Goal: Task Accomplishment & Management: Use online tool/utility

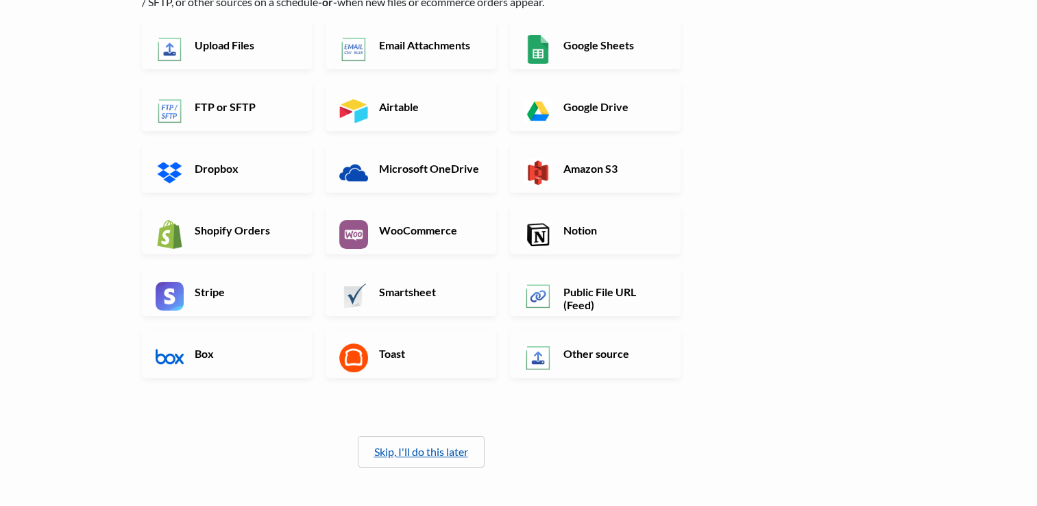
scroll to position [136, 0]
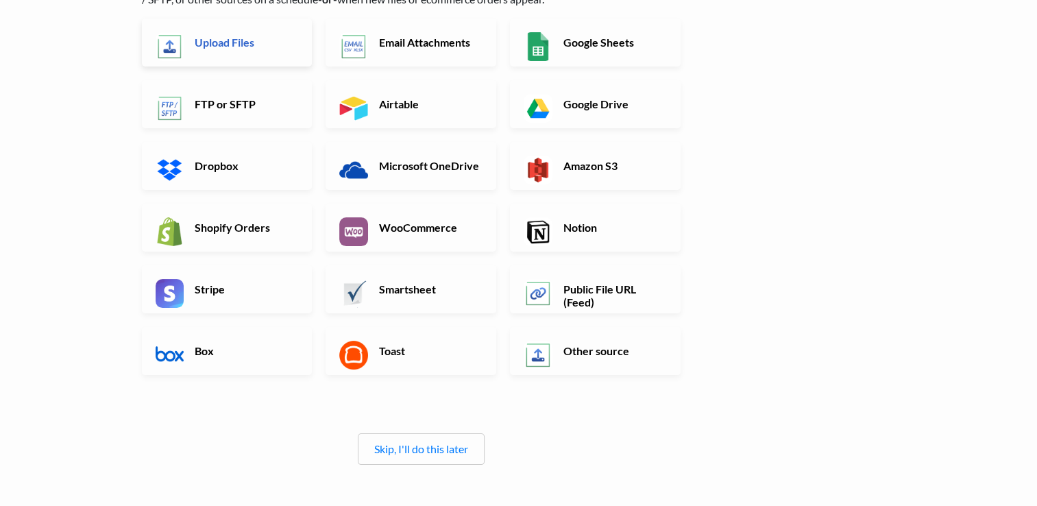
click at [236, 45] on h6 "Upload Files" at bounding box center [245, 42] width 108 height 13
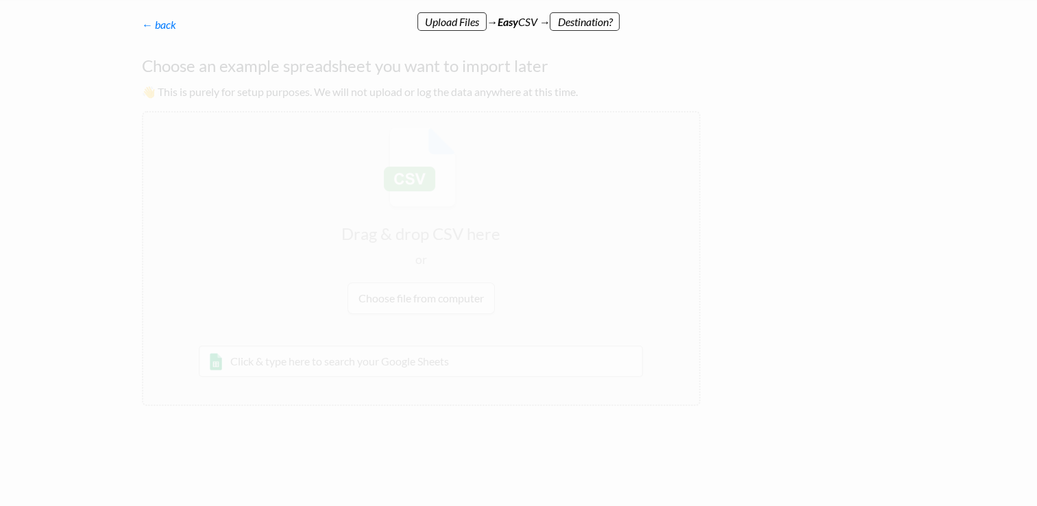
scroll to position [0, 0]
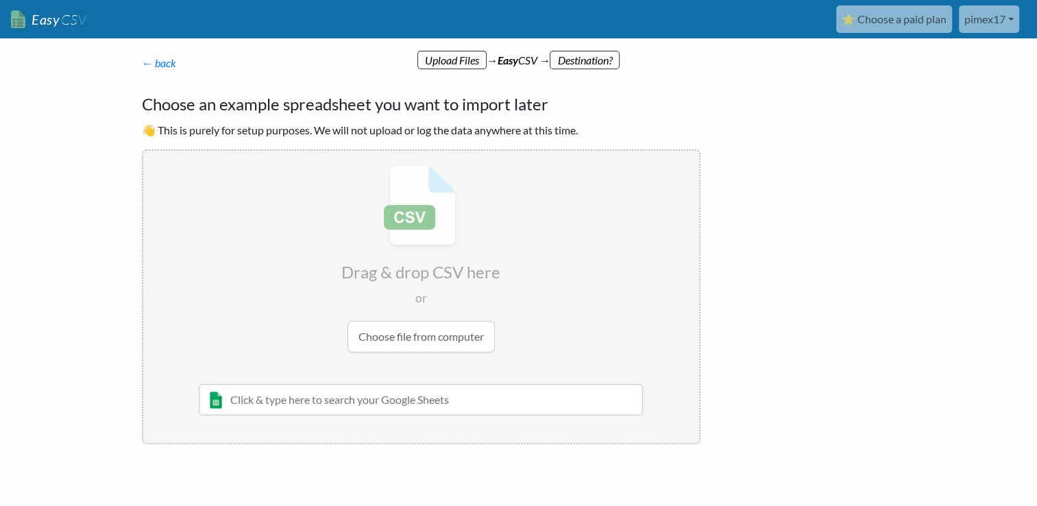
click at [416, 332] on input "file" at bounding box center [421, 259] width 556 height 216
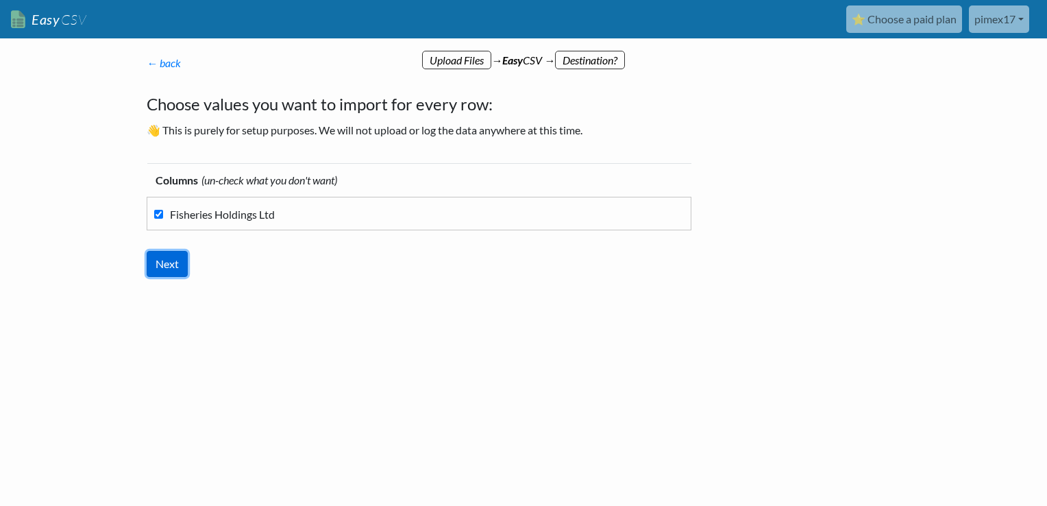
click at [175, 273] on input "Next" at bounding box center [167, 264] width 41 height 26
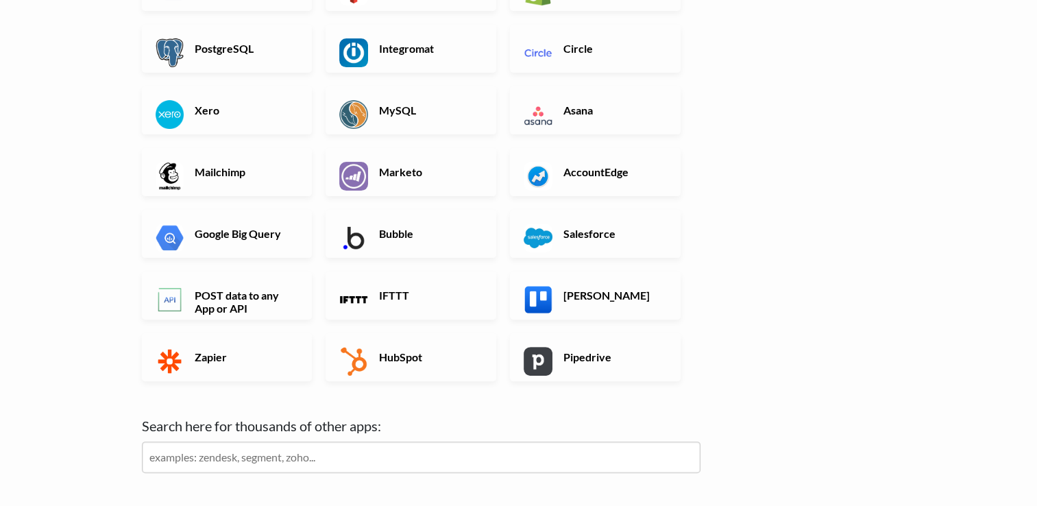
scroll to position [345, 0]
click at [221, 109] on h6 "Xero" at bounding box center [245, 109] width 108 height 13
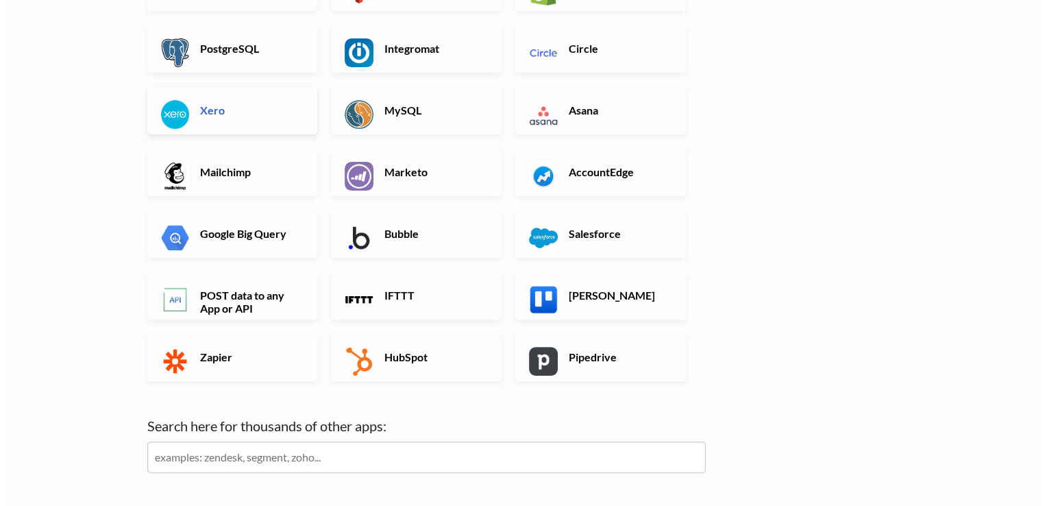
scroll to position [0, 0]
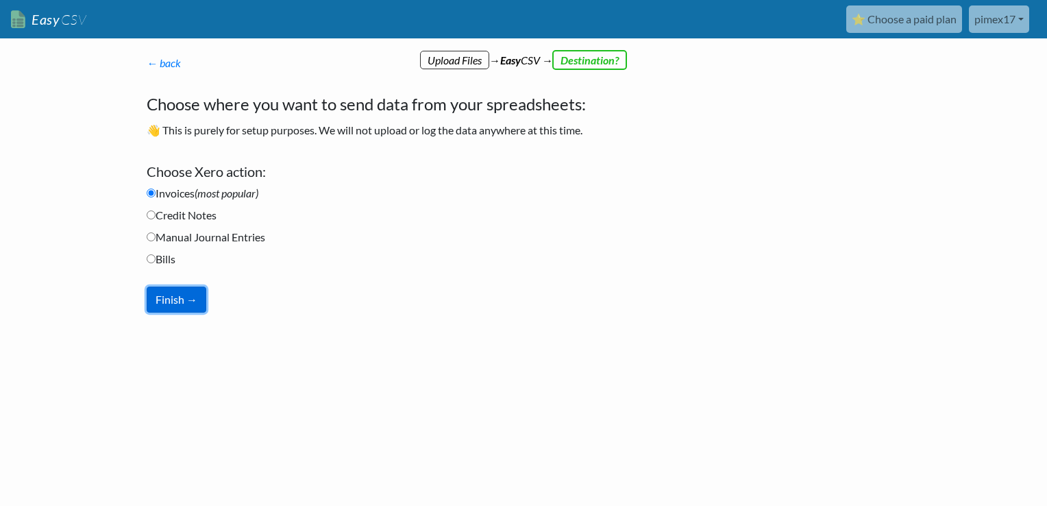
click at [186, 302] on button "Finish →" at bounding box center [177, 299] width 60 height 26
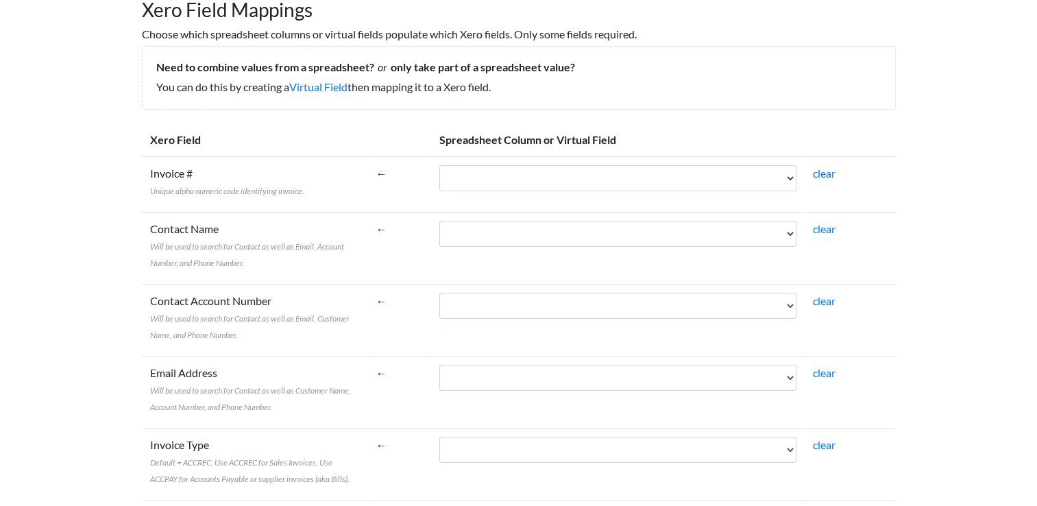
scroll to position [143, 0]
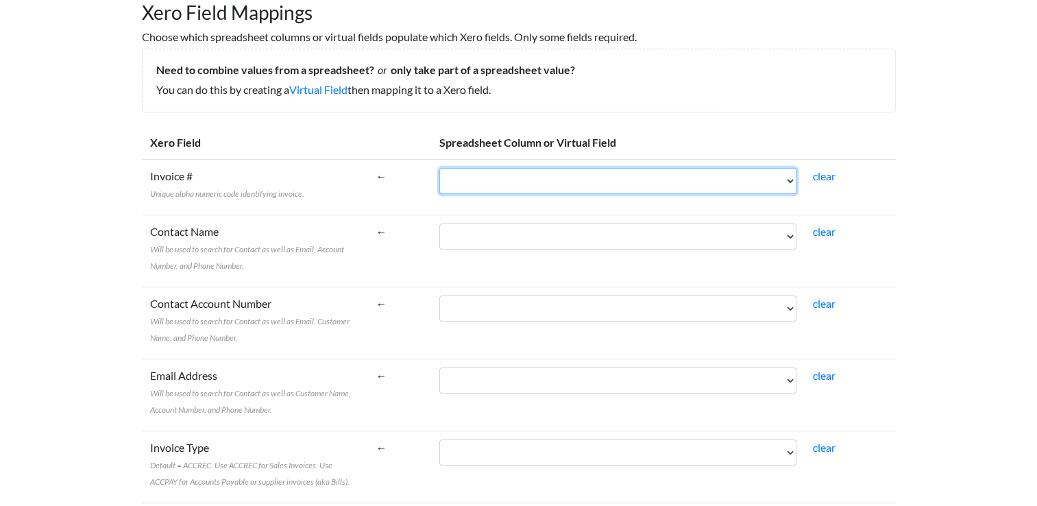
click at [489, 182] on select "Fisheries Holdings Ltd" at bounding box center [617, 181] width 357 height 26
select select "cr_741379"
click at [470, 168] on select "Fisheries Holdings Ltd" at bounding box center [617, 181] width 357 height 26
click at [606, 183] on select "Fisheries Holdings Ltd" at bounding box center [617, 181] width 357 height 26
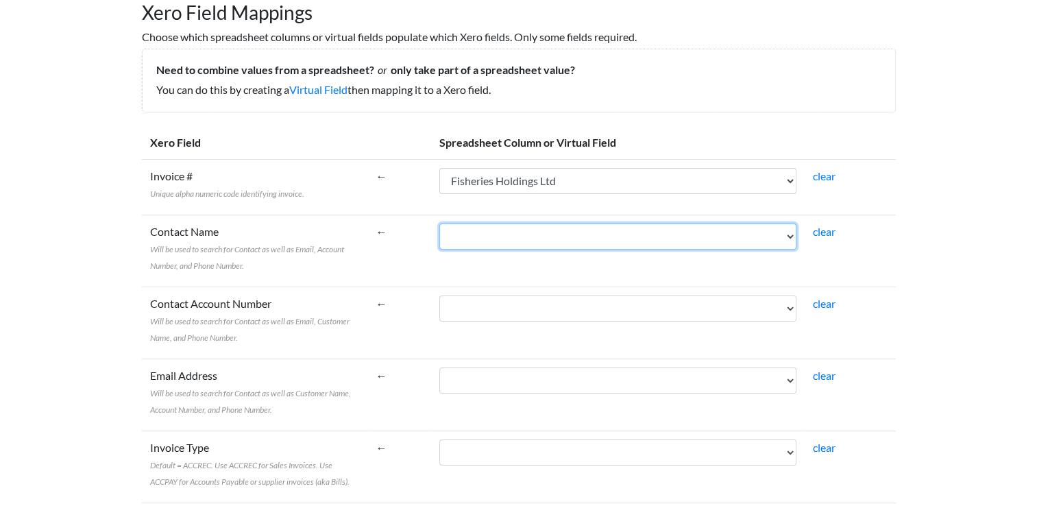
click at [540, 238] on select "Fisheries Holdings Ltd" at bounding box center [617, 236] width 357 height 26
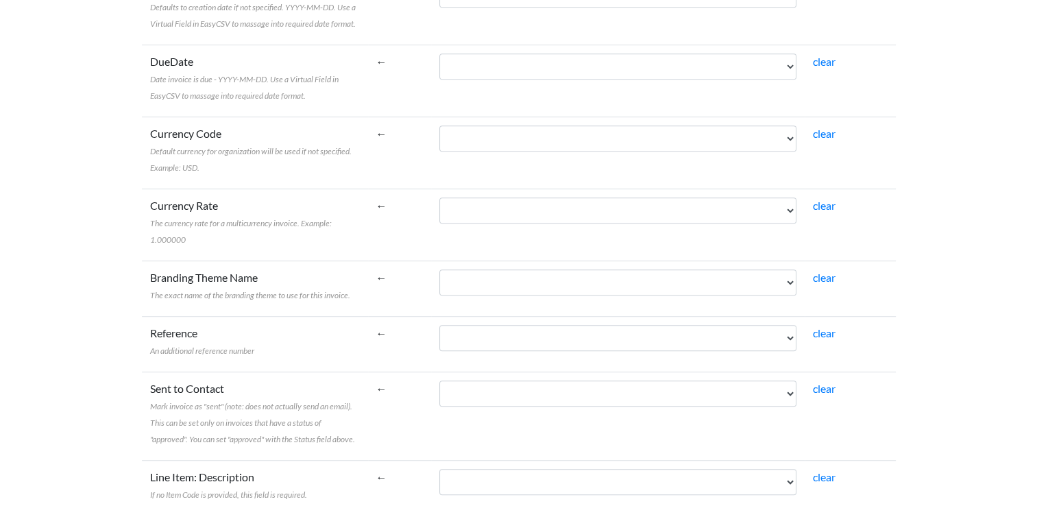
scroll to position [742, 0]
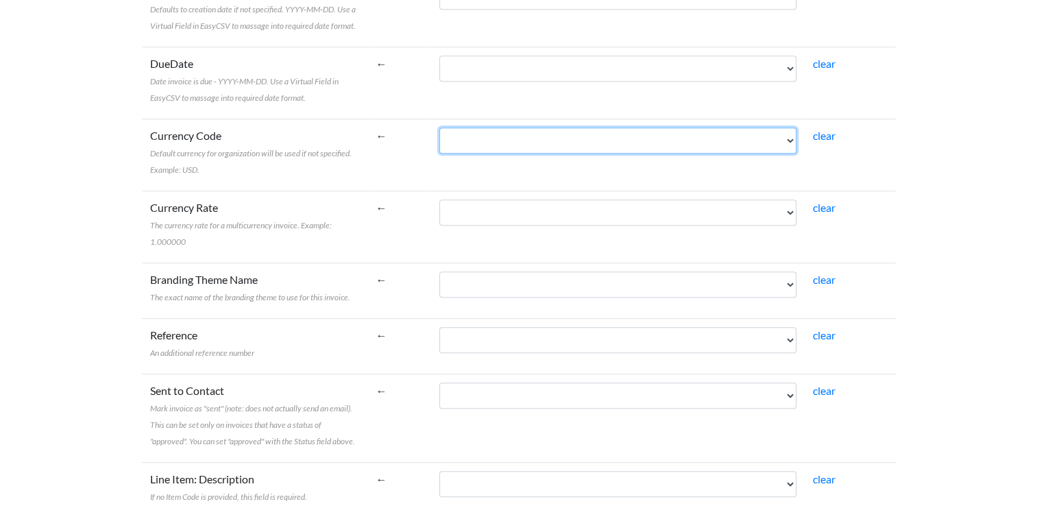
click at [794, 140] on select "Fisheries Holdings Ltd" at bounding box center [617, 140] width 357 height 26
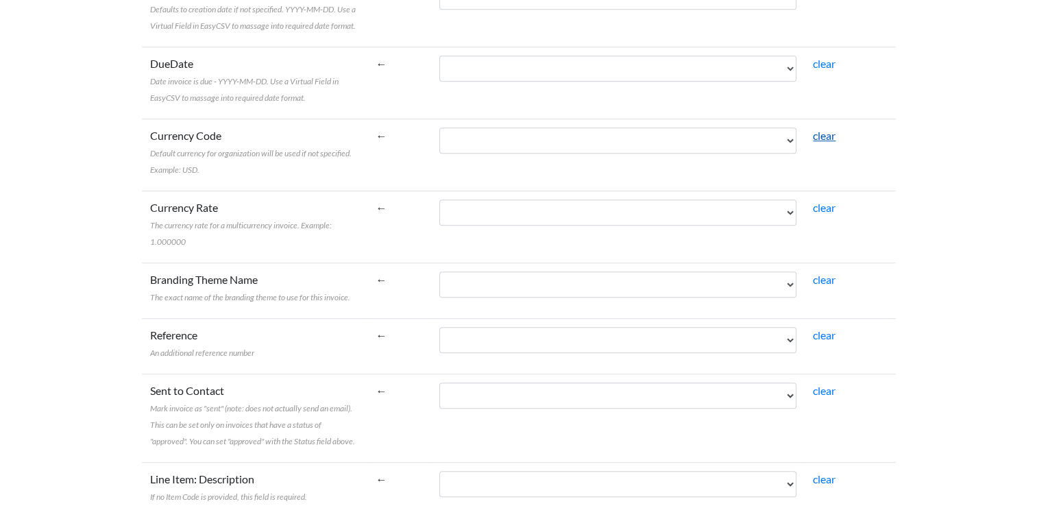
click at [831, 141] on link "clear" at bounding box center [824, 135] width 23 height 13
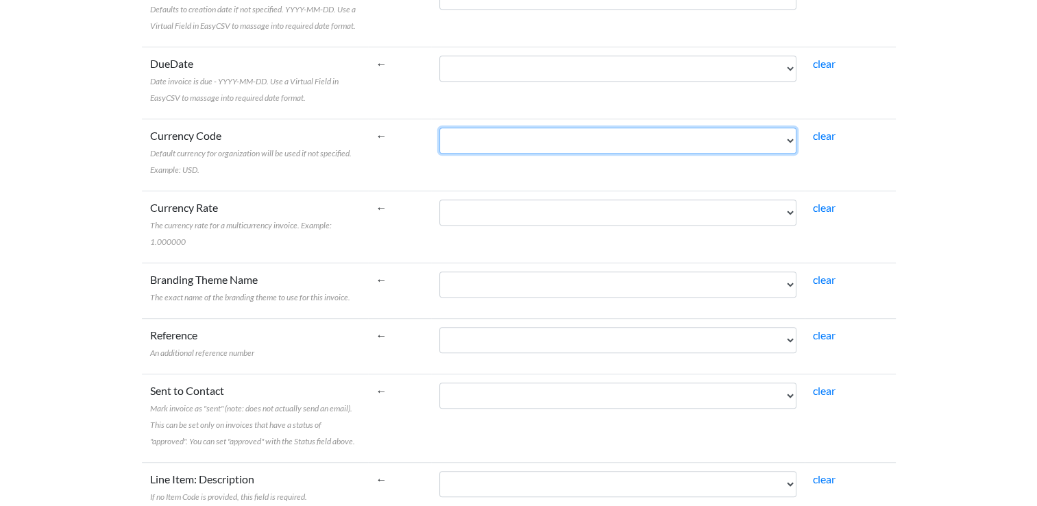
click at [718, 142] on select "Fisheries Holdings Ltd" at bounding box center [617, 140] width 357 height 26
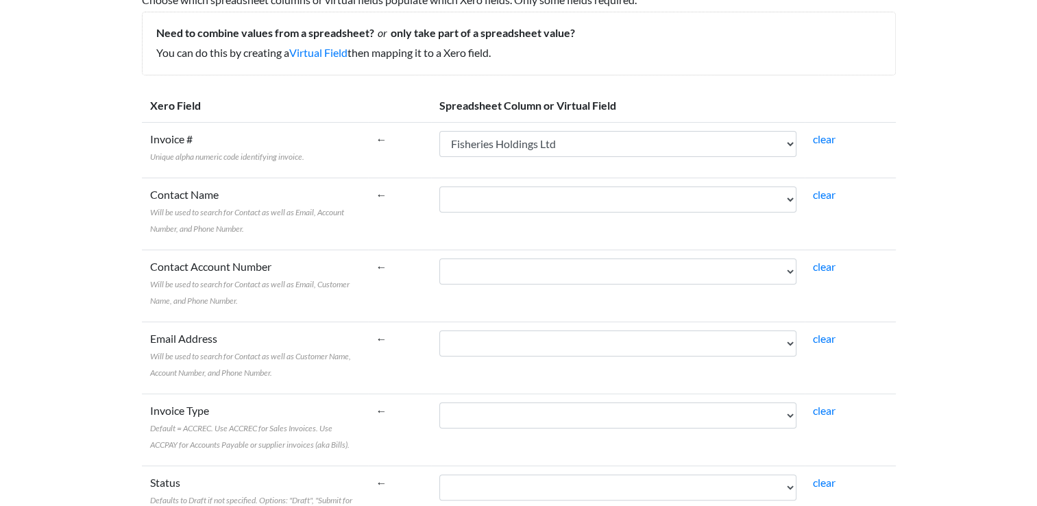
scroll to position [173, 0]
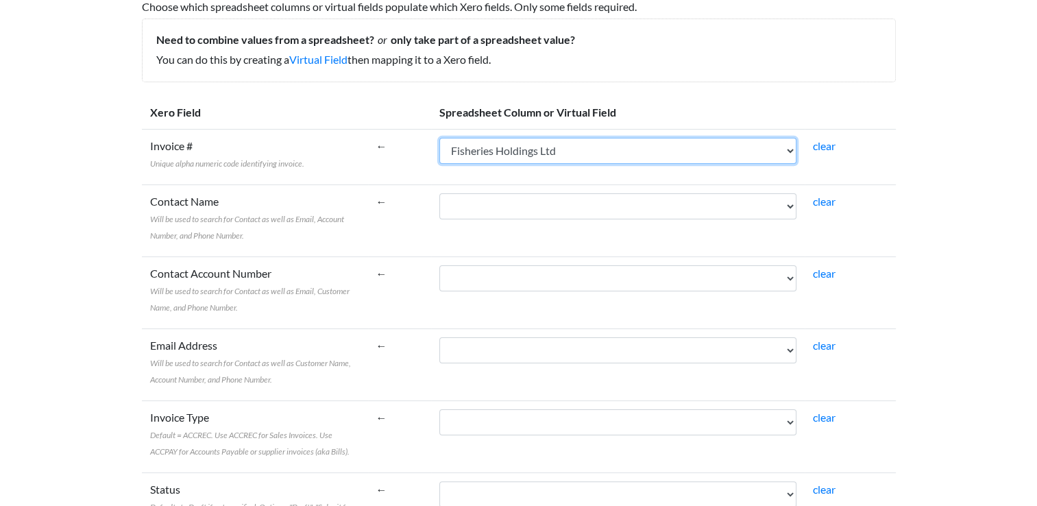
click at [795, 147] on select "Fisheries Holdings Ltd" at bounding box center [617, 151] width 357 height 26
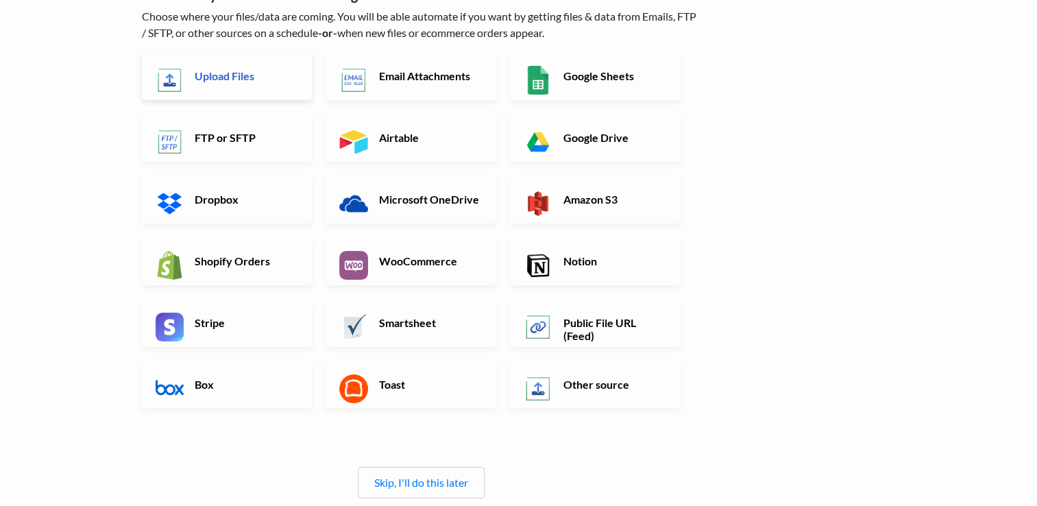
scroll to position [101, 0]
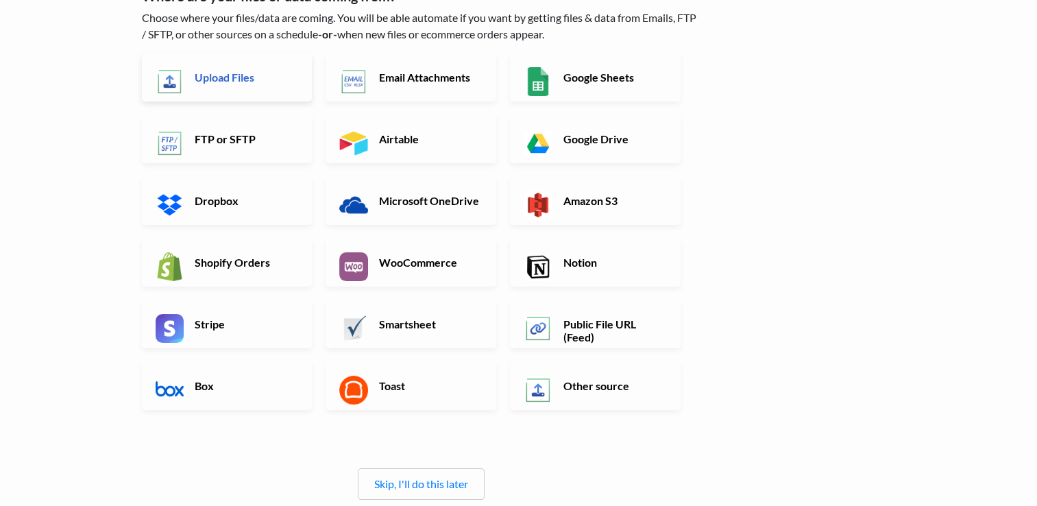
click at [231, 83] on h6 "Upload Files" at bounding box center [245, 77] width 108 height 13
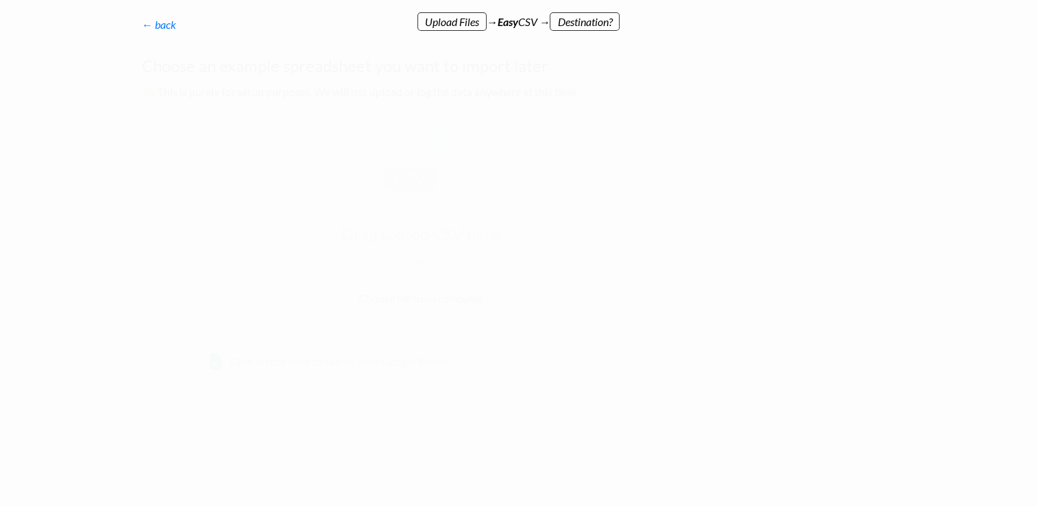
scroll to position [0, 0]
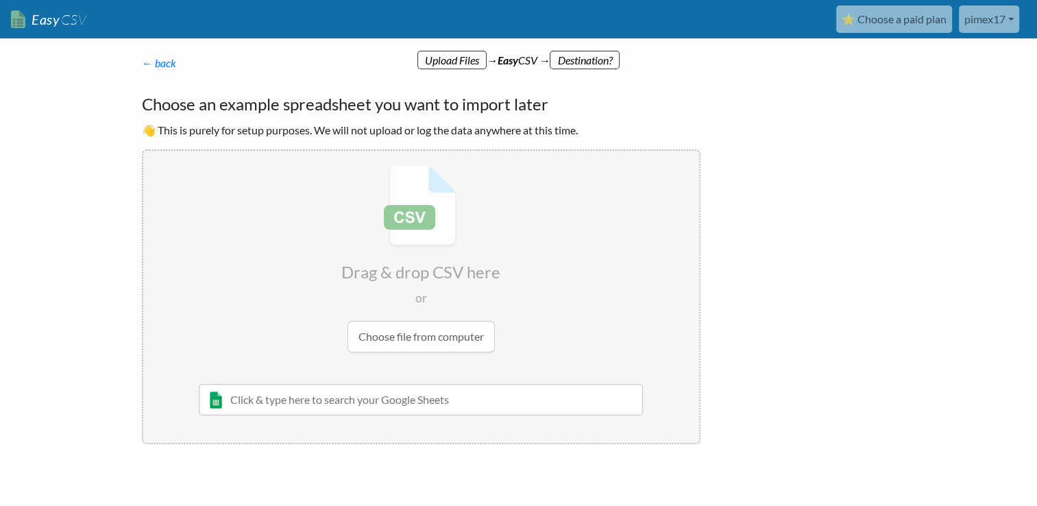
click at [431, 334] on input "file" at bounding box center [421, 259] width 556 height 216
type input "C:\fakepath\BillTemplate.csv"
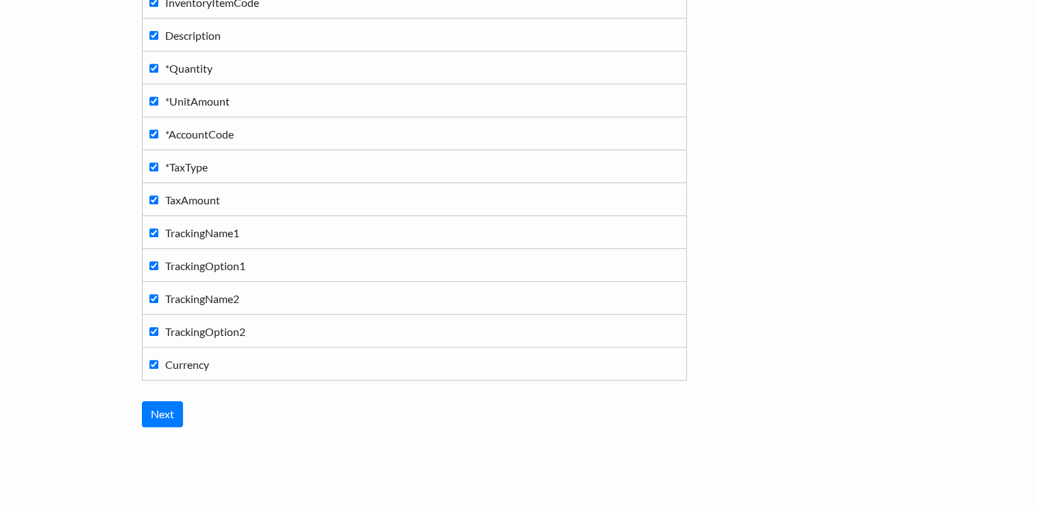
scroll to position [697, 0]
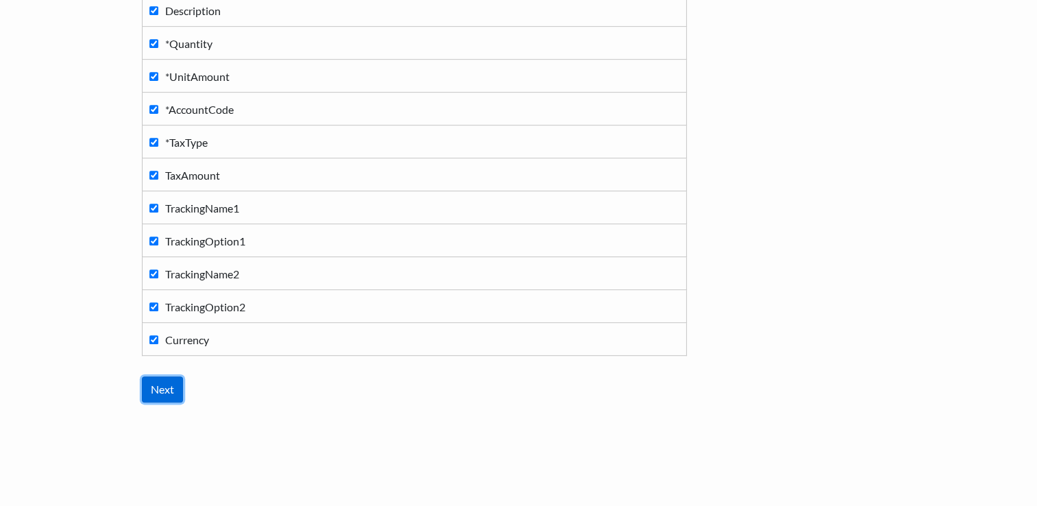
click at [157, 378] on input "Next" at bounding box center [162, 389] width 41 height 26
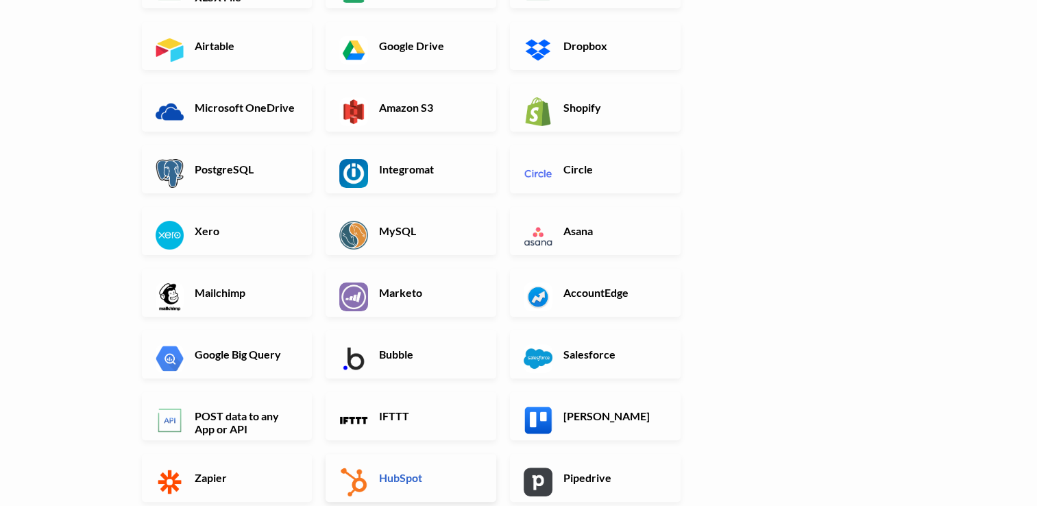
scroll to position [221, 0]
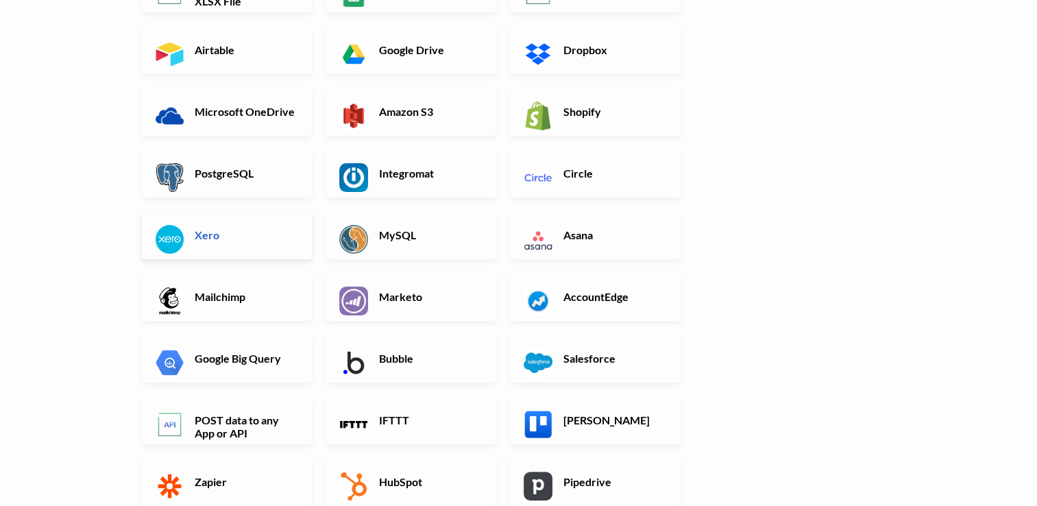
click at [252, 254] on link "Xero" at bounding box center [227, 235] width 171 height 48
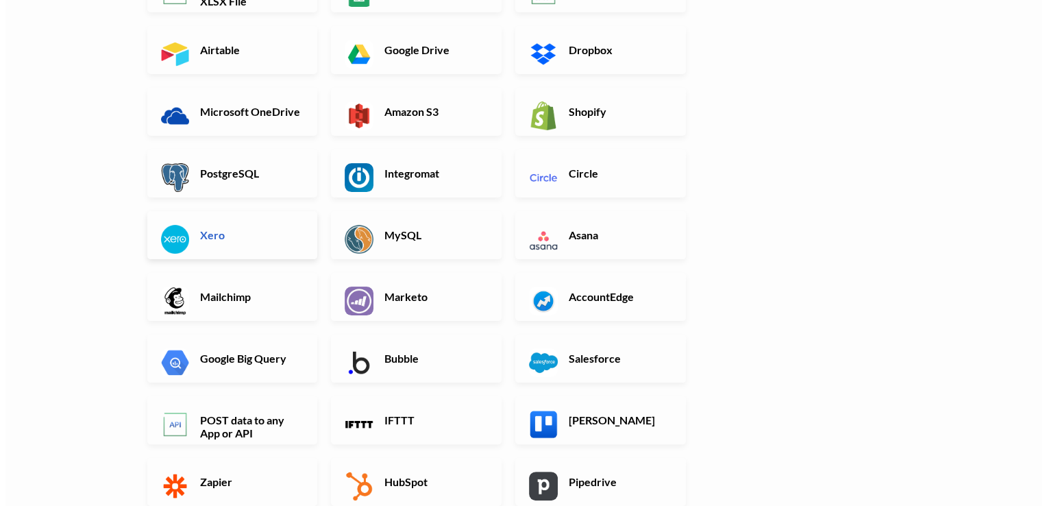
scroll to position [0, 0]
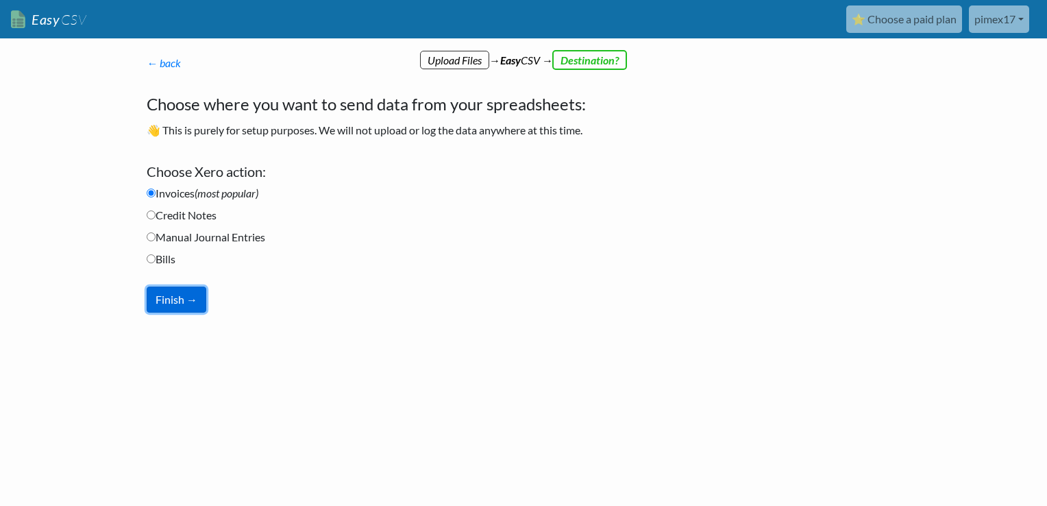
click at [171, 293] on button "Finish →" at bounding box center [177, 299] width 60 height 26
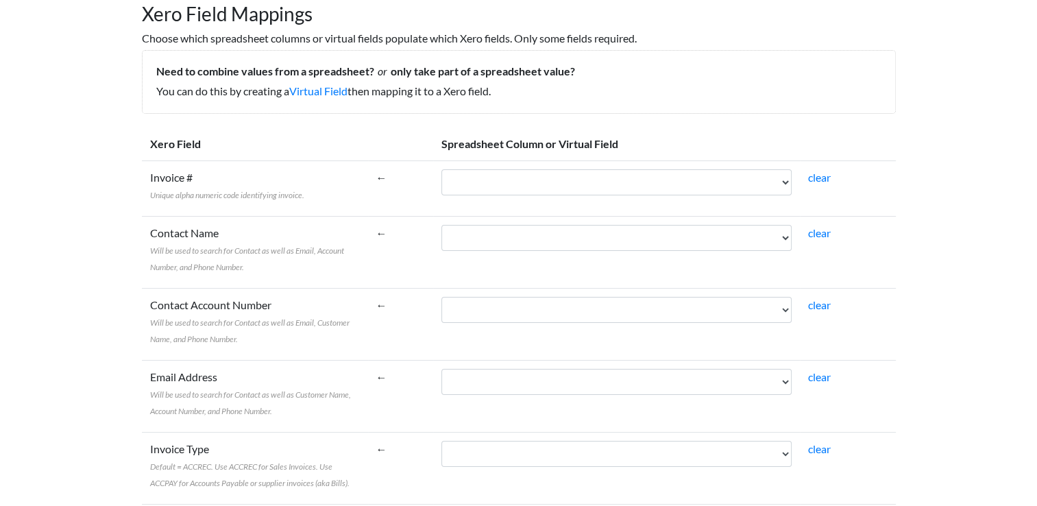
scroll to position [143, 0]
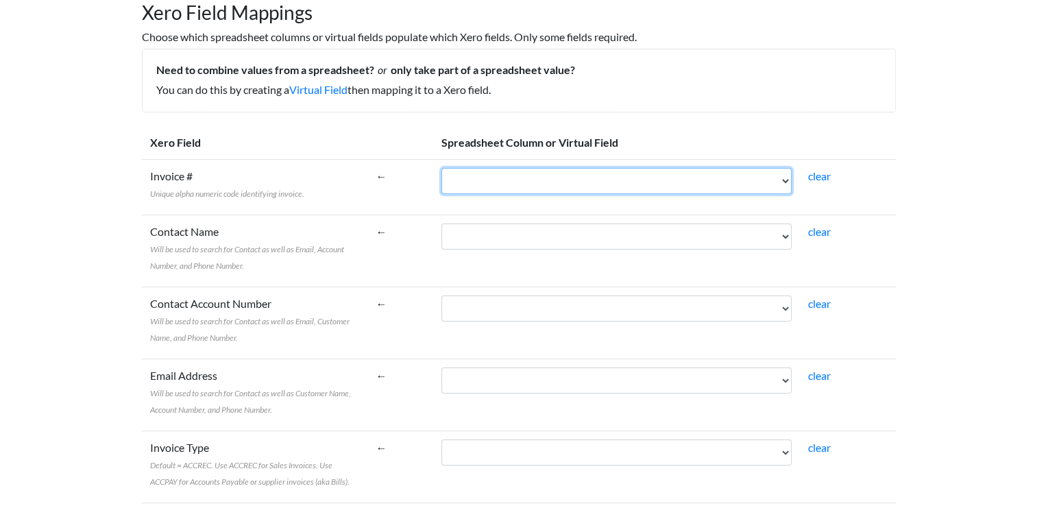
click at [787, 182] on select "*ContactName EmailAddress POAddressLine1 POAddressLine2 POAddressLine3 POAddres…" at bounding box center [616, 181] width 350 height 26
select select "cr_741390"
click at [472, 168] on select "*ContactName EmailAddress POAddressLine1 POAddressLine2 POAddressLine3 POAddres…" at bounding box center [616, 181] width 350 height 26
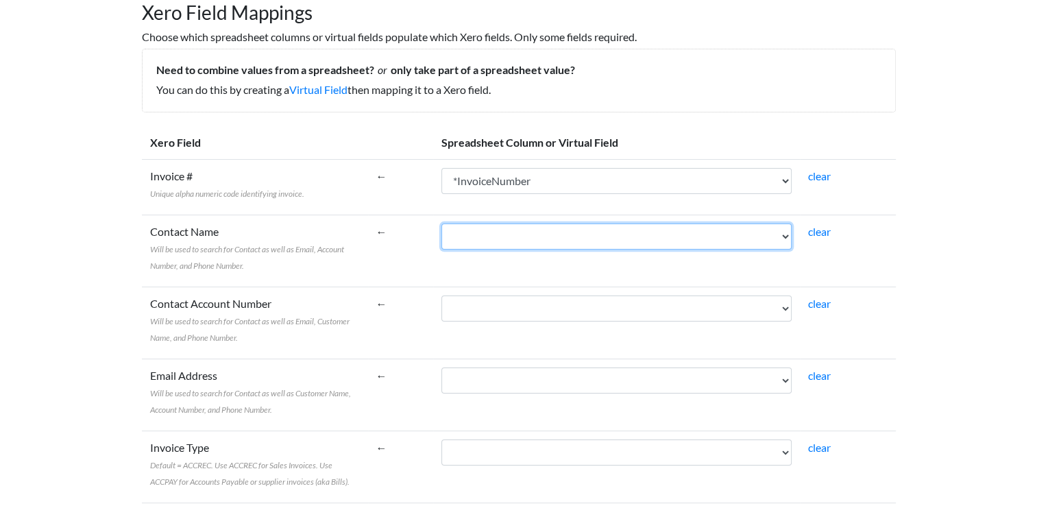
click at [792, 234] on select "*ContactName EmailAddress POAddressLine1 POAddressLine2 POAddressLine3 POAddres…" at bounding box center [616, 236] width 350 height 26
select select "cr_741380"
click at [472, 223] on select "*ContactName EmailAddress POAddressLine1 POAddressLine2 POAddressLine3 POAddres…" at bounding box center [616, 236] width 350 height 26
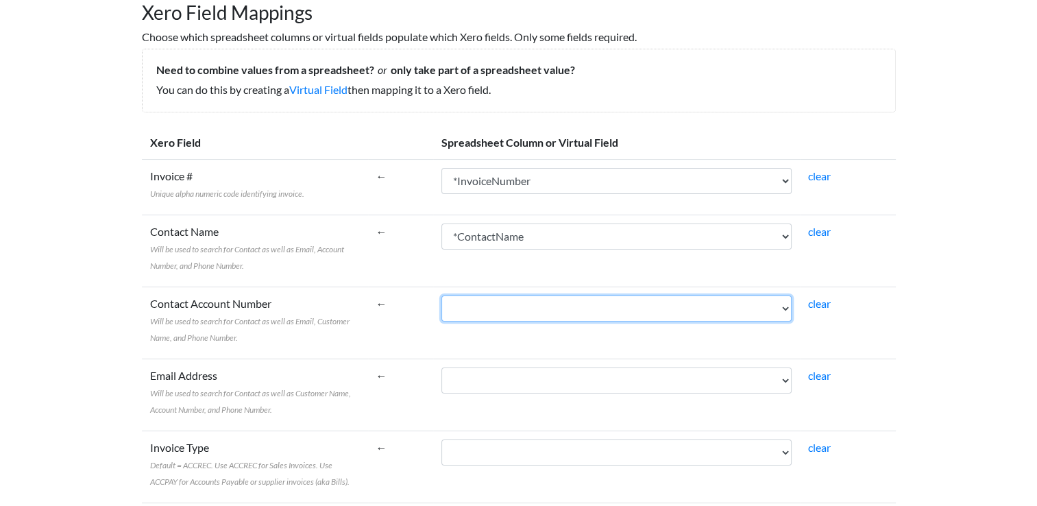
click at [783, 306] on select "*ContactName EmailAddress POAddressLine1 POAddressLine2 POAddressLine3 POAddres…" at bounding box center [616, 308] width 350 height 26
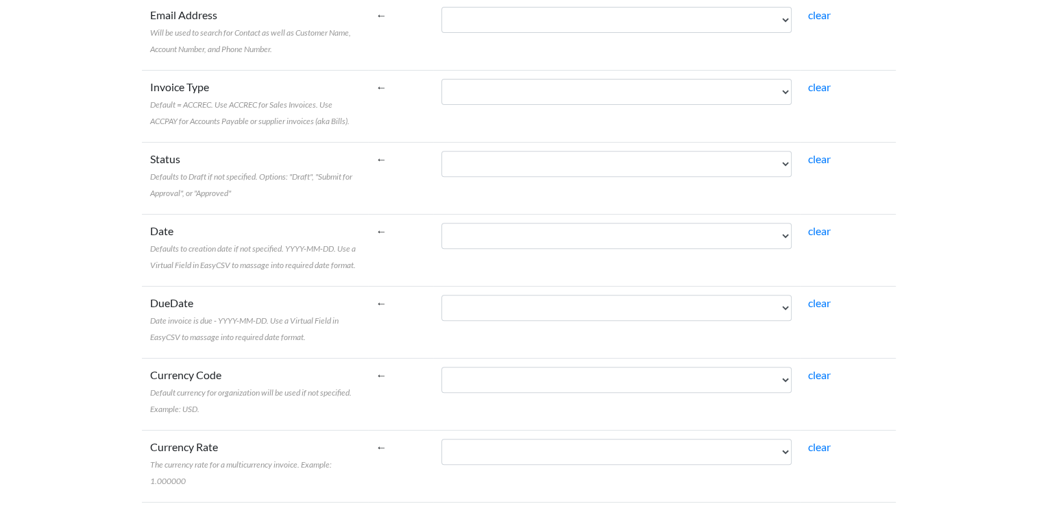
scroll to position [504, 0]
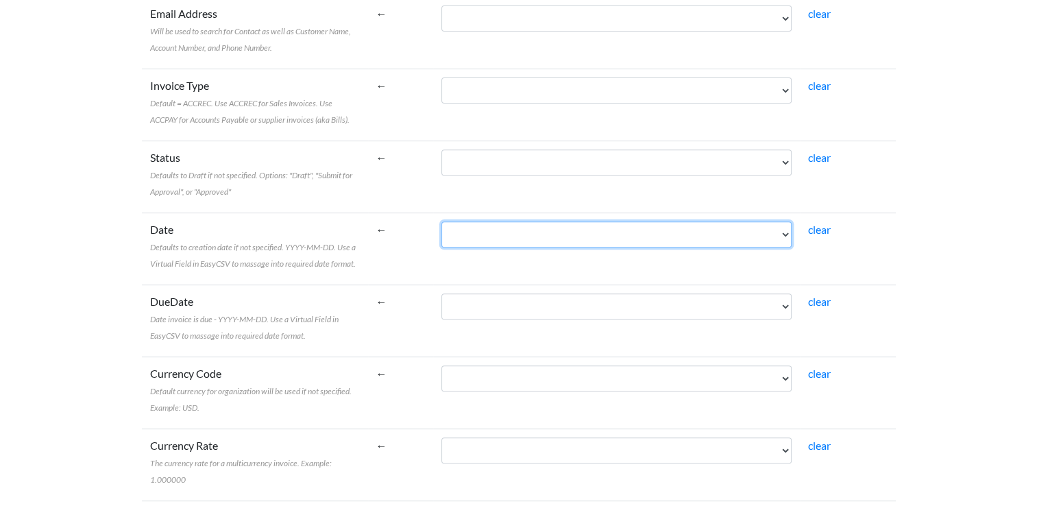
click at [790, 238] on select "*ContactName EmailAddress POAddressLine1 POAddressLine2 POAddressLine3 POAddres…" at bounding box center [616, 234] width 350 height 26
select select "cr_741391"
click at [472, 221] on select "*ContactName EmailAddress POAddressLine1 POAddressLine2 POAddressLine3 POAddres…" at bounding box center [616, 234] width 350 height 26
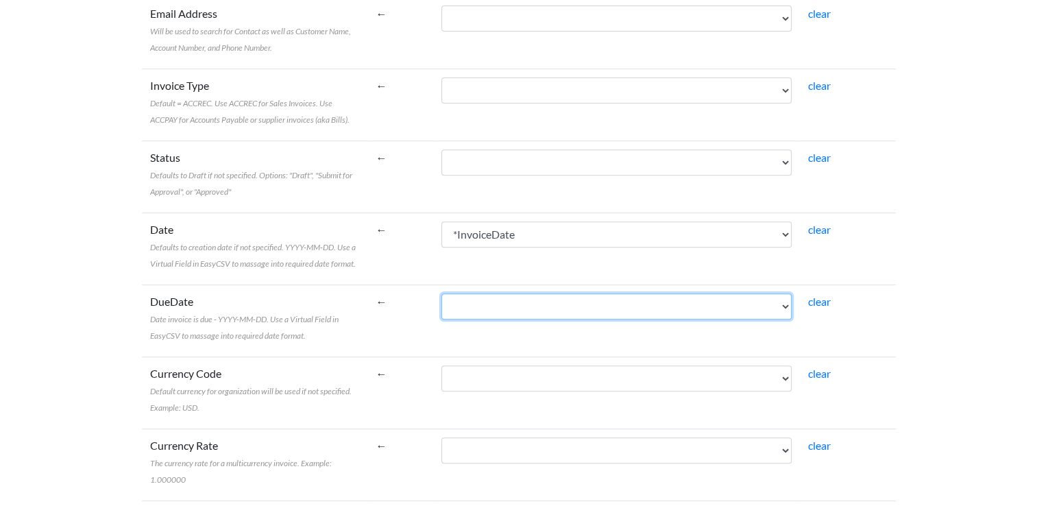
click at [785, 306] on select "*ContactName EmailAddress POAddressLine1 POAddressLine2 POAddressLine3 POAddres…" at bounding box center [616, 306] width 350 height 26
select select "cr_741392"
click at [472, 293] on select "*ContactName EmailAddress POAddressLine1 POAddressLine2 POAddressLine3 POAddres…" at bounding box center [616, 306] width 350 height 26
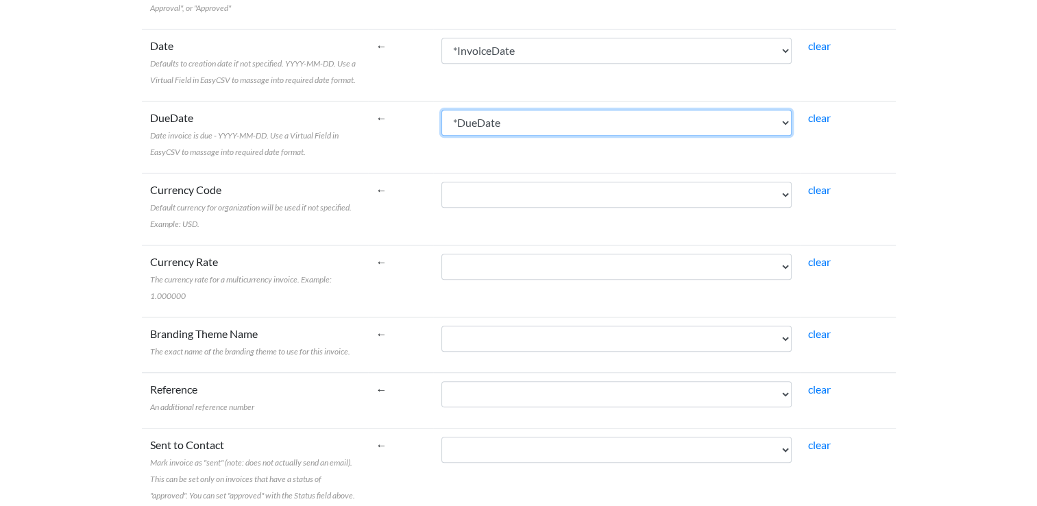
scroll to position [696, 0]
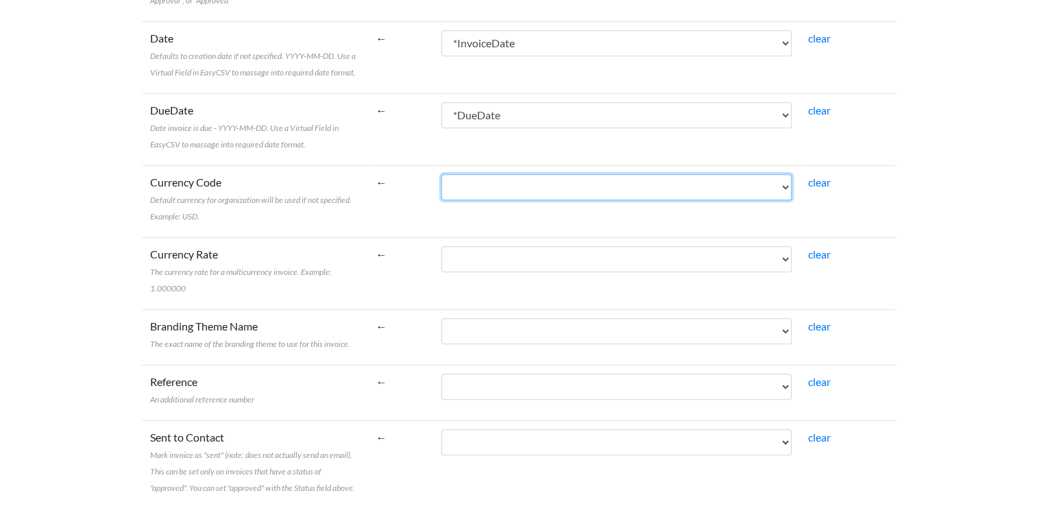
click at [790, 186] on select "*ContactName EmailAddress POAddressLine1 POAddressLine2 POAddressLine3 POAddres…" at bounding box center [616, 187] width 350 height 26
select select "cr_741405"
click at [472, 174] on select "*ContactName EmailAddress POAddressLine1 POAddressLine2 POAddressLine3 POAddres…" at bounding box center [616, 187] width 350 height 26
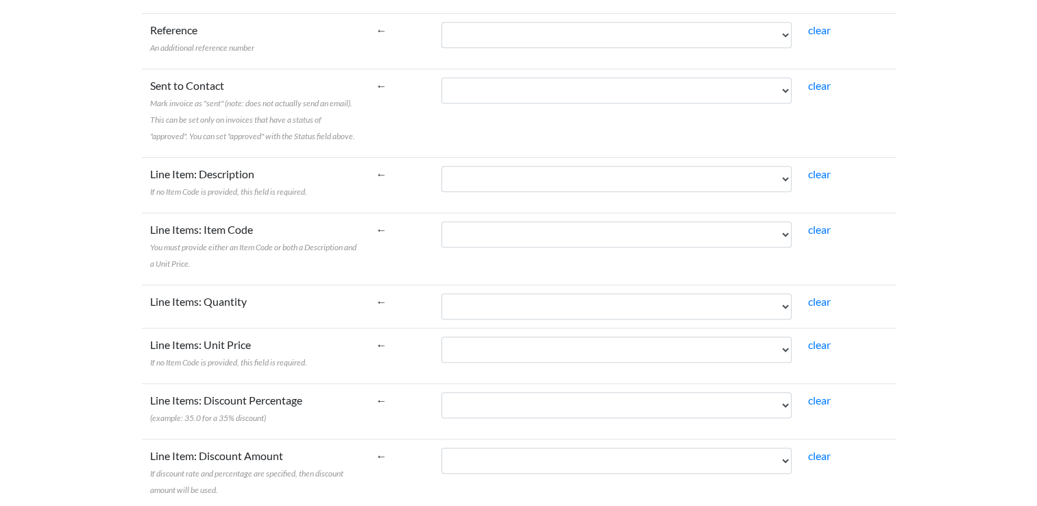
scroll to position [1047, 0]
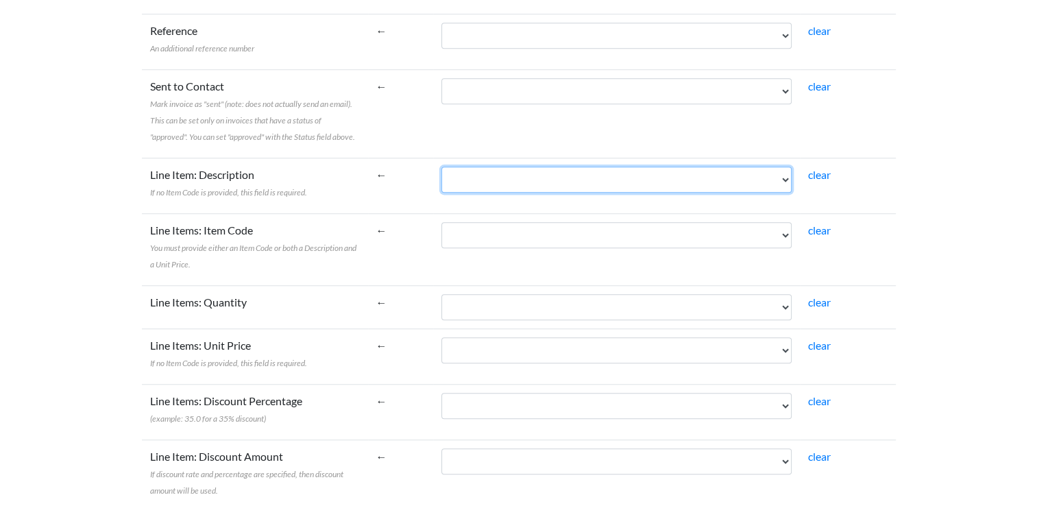
click at [790, 167] on select "*ContactName EmailAddress POAddressLine1 POAddressLine2 POAddressLine3 POAddres…" at bounding box center [616, 180] width 350 height 26
select select "cr_741395"
click at [472, 167] on select "*ContactName EmailAddress POAddressLine1 POAddressLine2 POAddressLine3 POAddres…" at bounding box center [616, 180] width 350 height 26
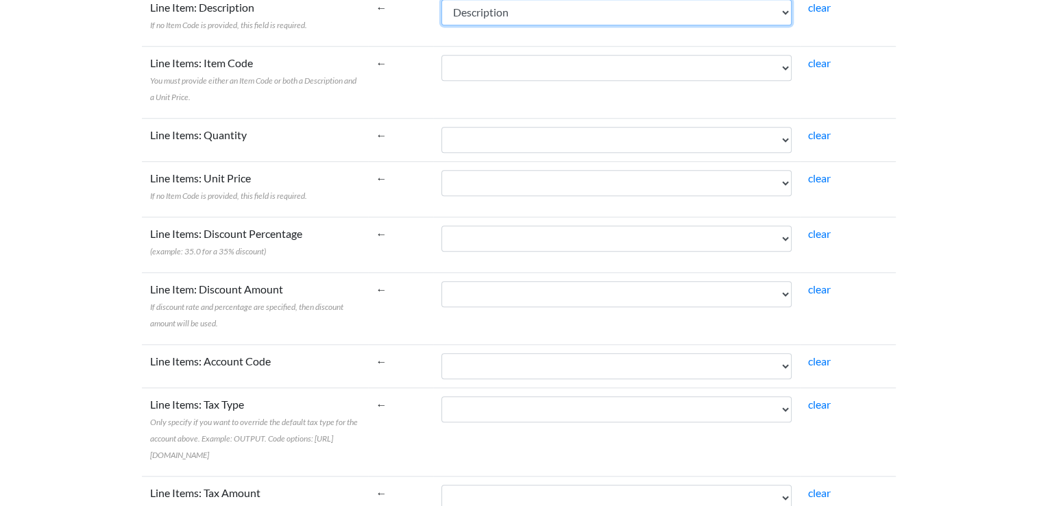
scroll to position [1212, 0]
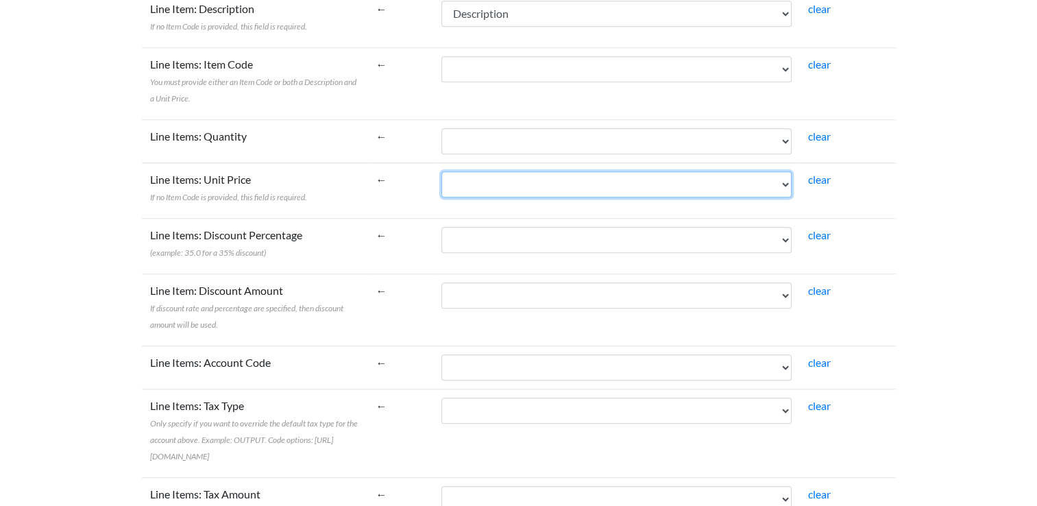
click at [791, 171] on select "*ContactName EmailAddress POAddressLine1 POAddressLine2 POAddressLine3 POAddres…" at bounding box center [616, 184] width 350 height 26
select select "cr_741397"
click at [472, 171] on select "*ContactName EmailAddress POAddressLine1 POAddressLine2 POAddressLine3 POAddres…" at bounding box center [616, 184] width 350 height 26
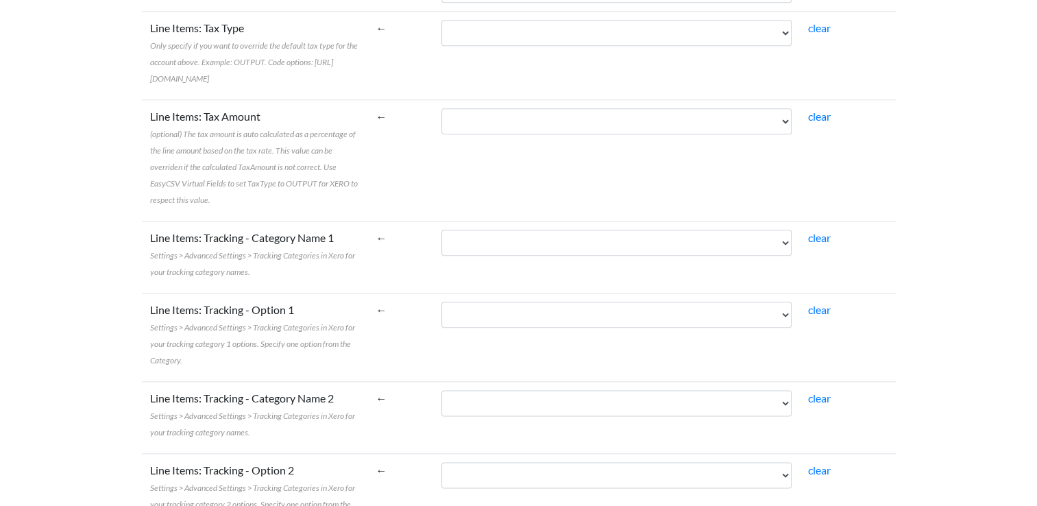
scroll to position [1656, 0]
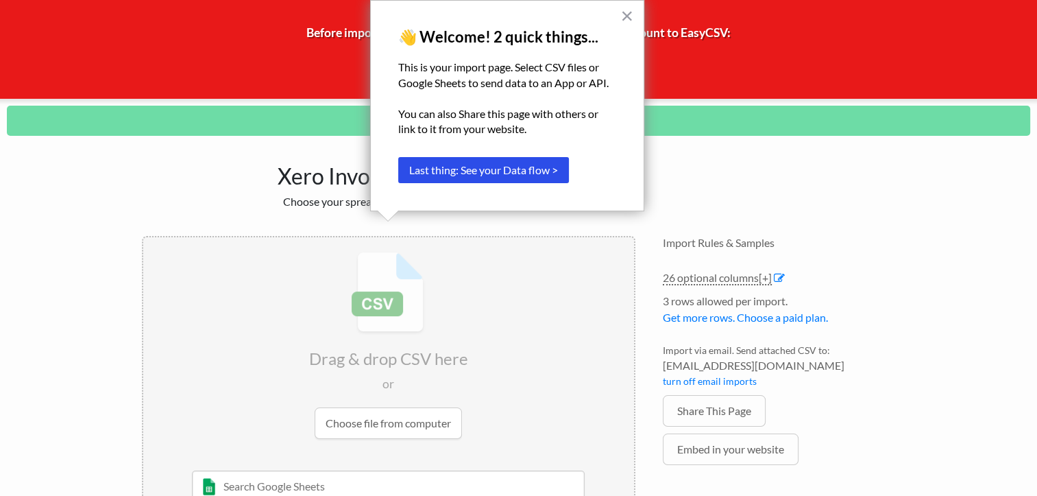
scroll to position [145, 0]
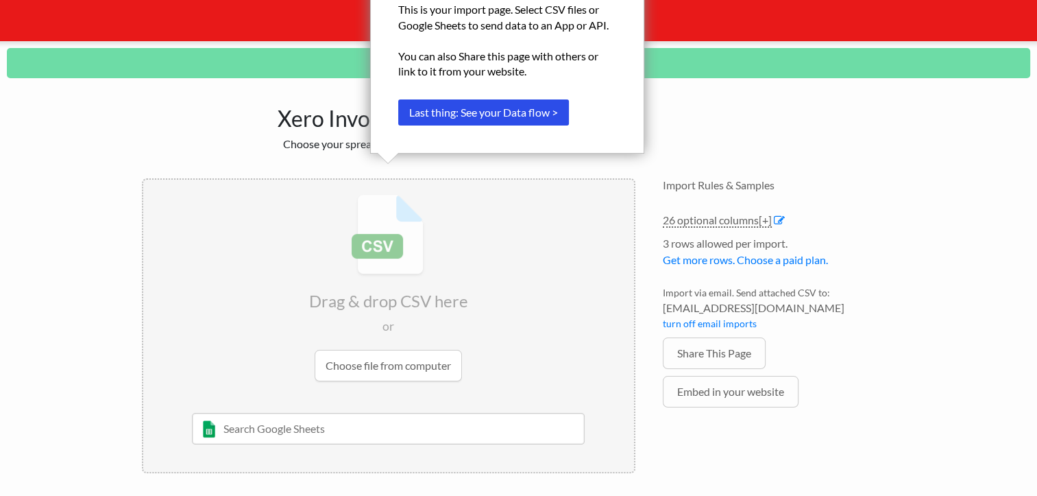
click at [376, 370] on input "file" at bounding box center [388, 288] width 491 height 216
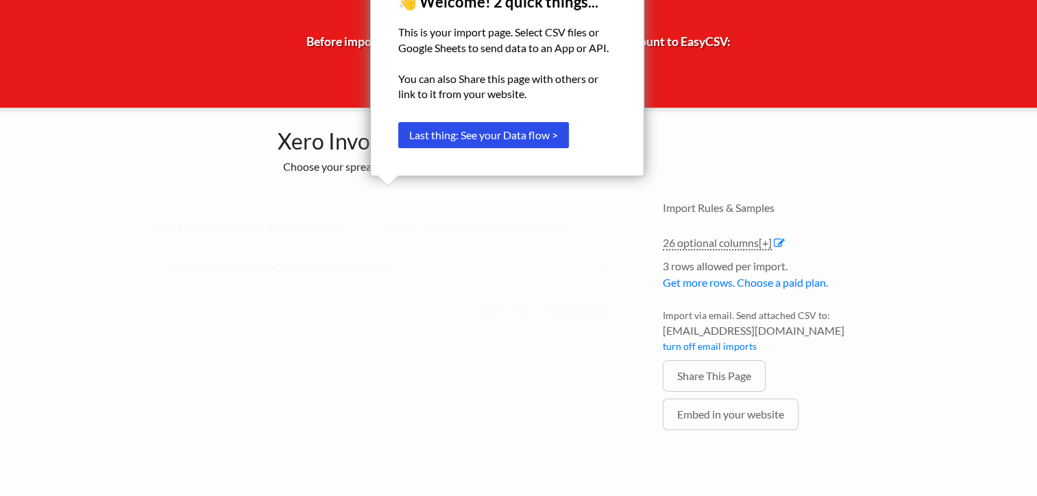
scroll to position [77, 0]
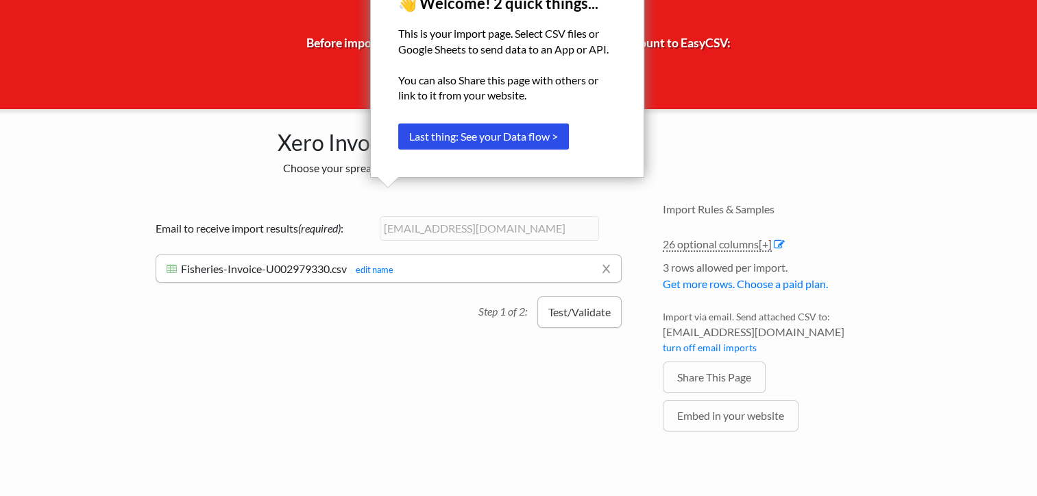
click at [581, 308] on button "Test/Validate" at bounding box center [579, 312] width 84 height 32
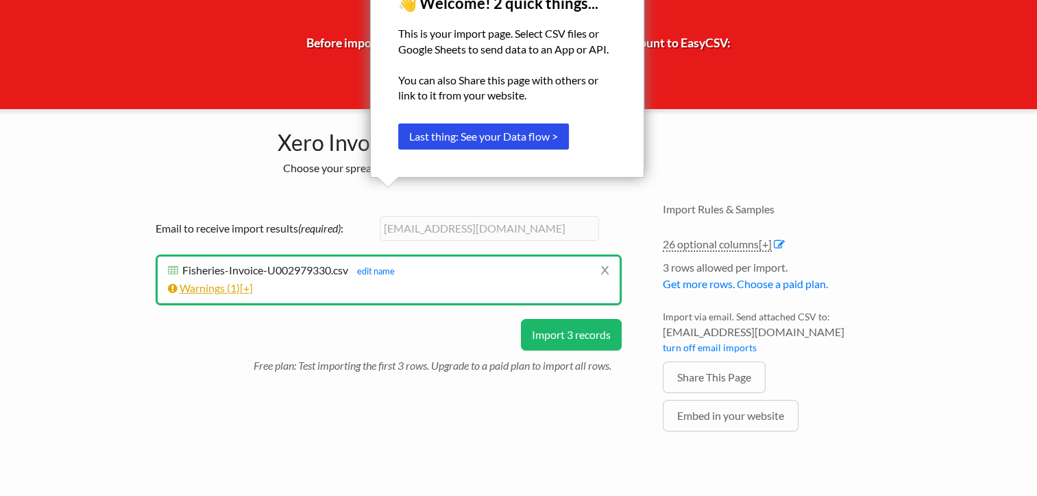
click at [223, 289] on link "Warnings ( 1 ) [+]" at bounding box center [210, 287] width 85 height 13
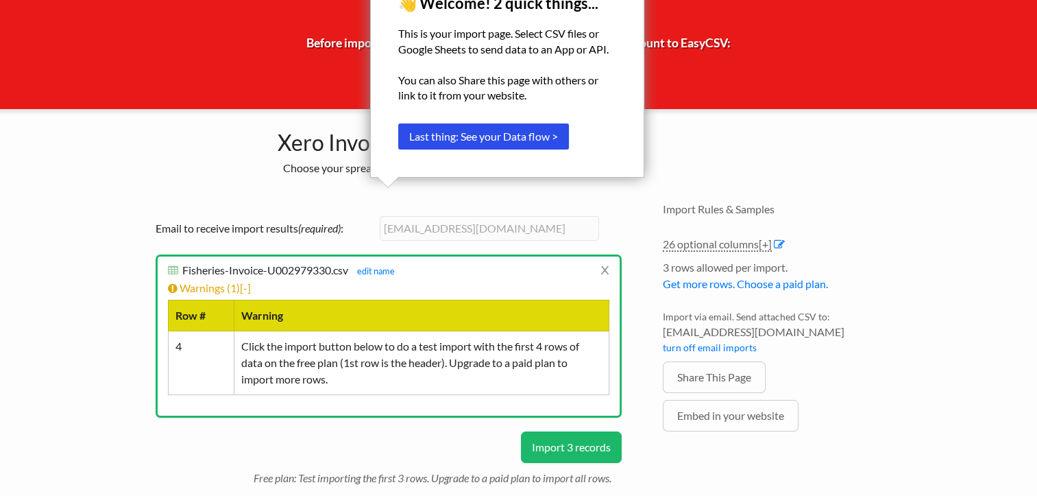
click at [576, 448] on button "Import 3 records" at bounding box center [571, 447] width 101 height 32
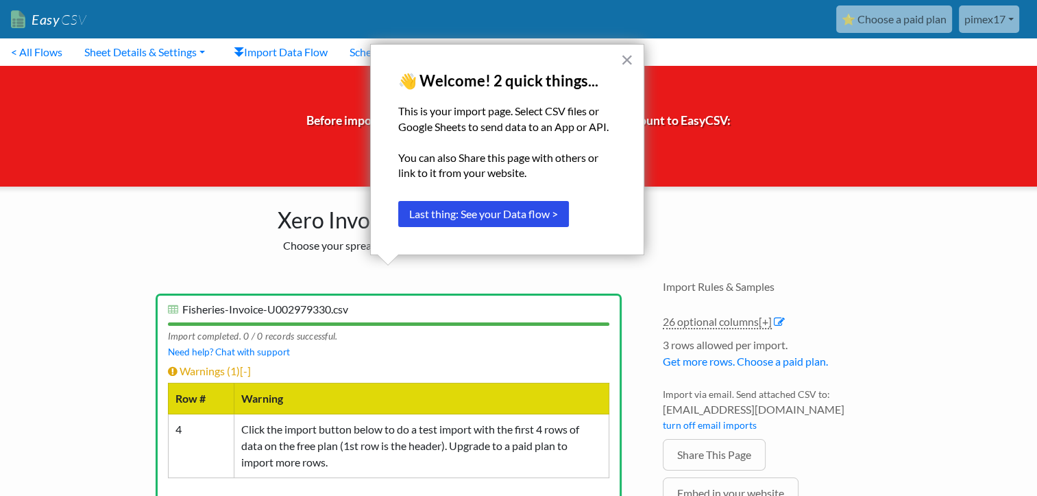
scroll to position [0, 0]
click at [628, 59] on button "×" at bounding box center [626, 60] width 13 height 22
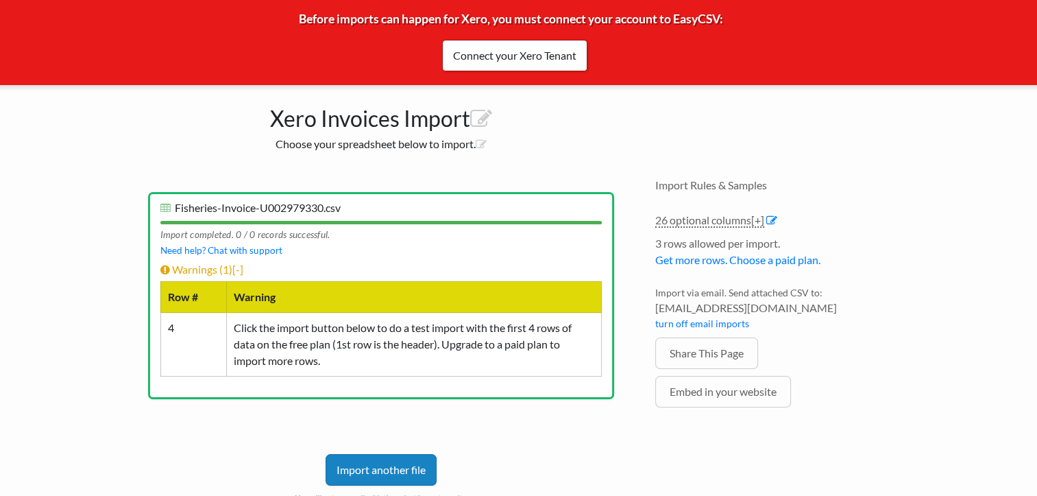
scroll to position [159, 10]
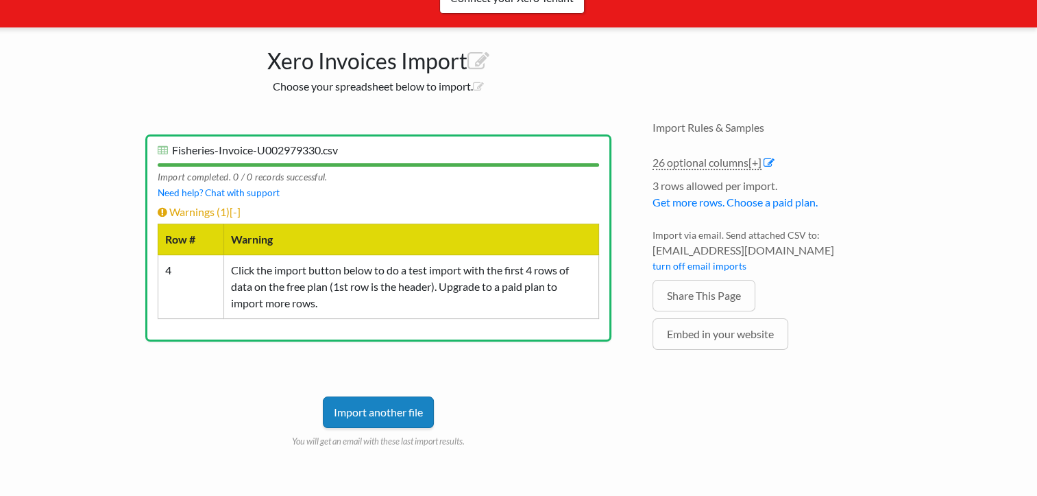
click at [389, 409] on link "Import another file" at bounding box center [378, 412] width 111 height 32
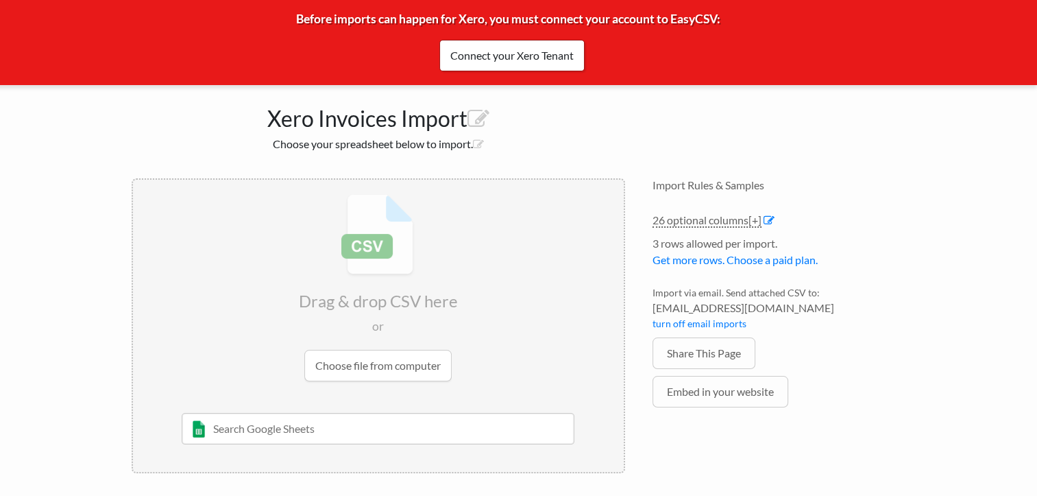
click at [389, 367] on input "file" at bounding box center [378, 288] width 491 height 216
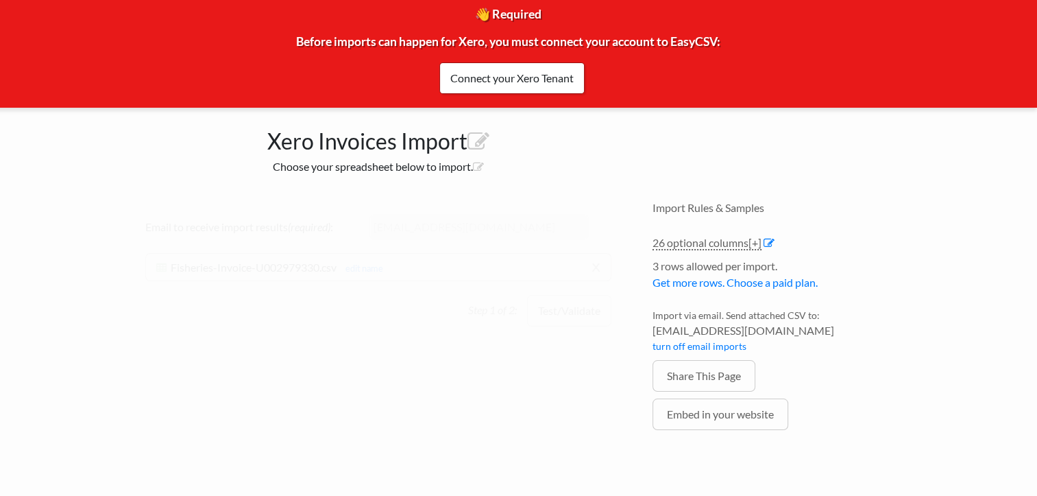
scroll to position [77, 10]
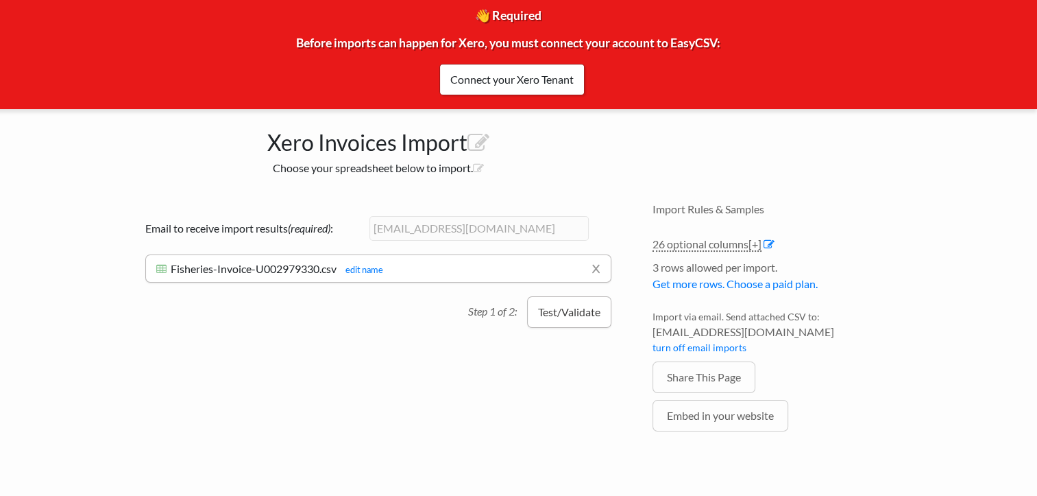
click at [570, 311] on button "Test/Validate" at bounding box center [569, 312] width 84 height 32
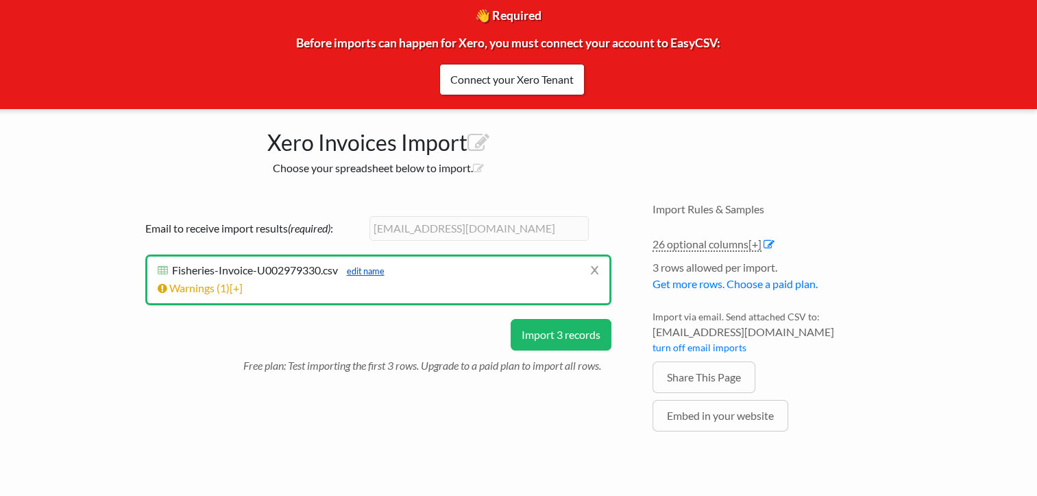
click at [367, 269] on link "edit name" at bounding box center [362, 270] width 45 height 11
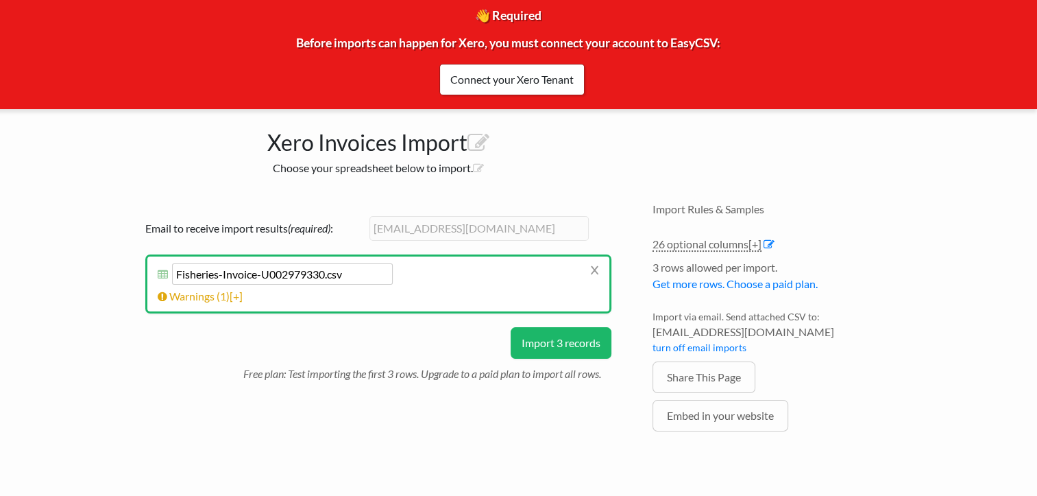
click at [452, 333] on div "Email to receive import results (required) : pimex17@gmail.com x Fisheries-Invo…" at bounding box center [378, 271] width 493 height 138
click at [558, 342] on button "Import 3 records" at bounding box center [561, 343] width 101 height 32
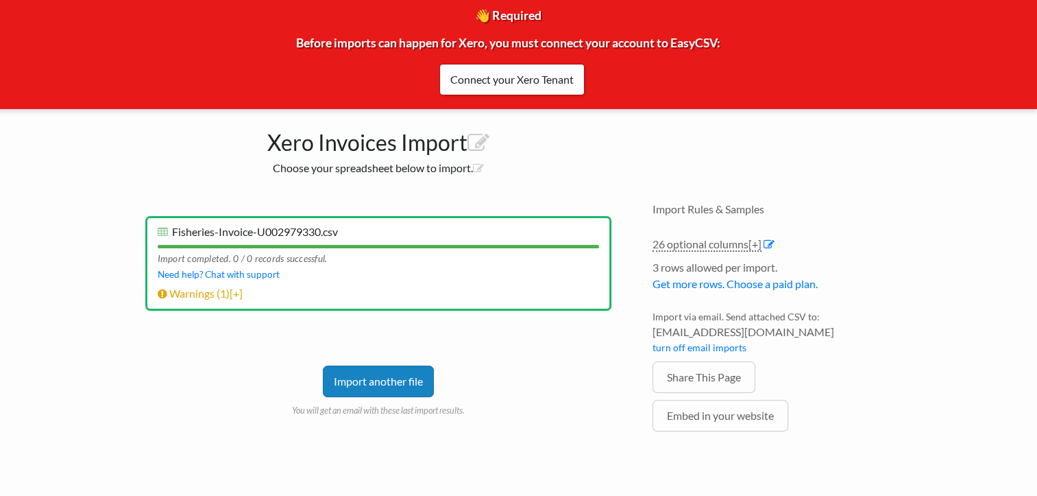
scroll to position [0, 10]
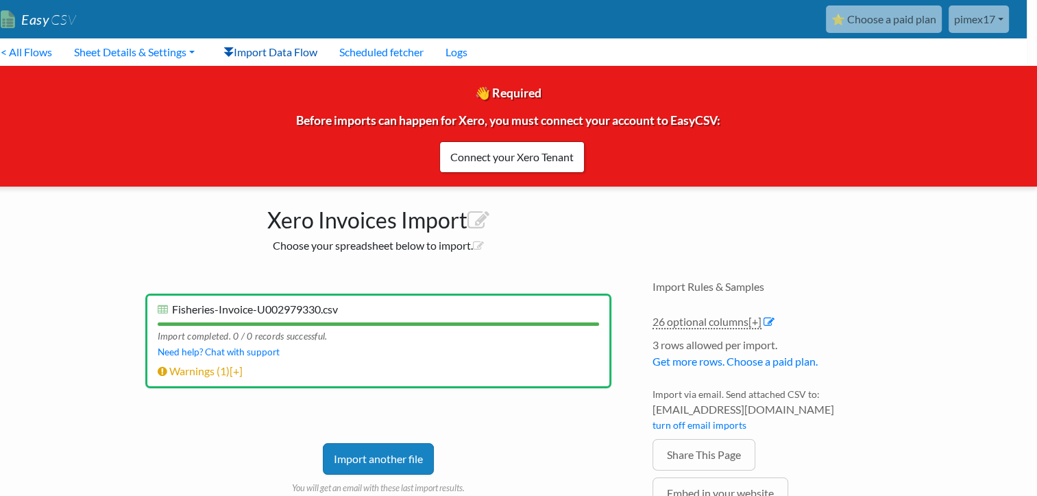
click at [271, 51] on link "Import Data Flow" at bounding box center [270, 51] width 116 height 27
